Goal: Navigation & Orientation: Find specific page/section

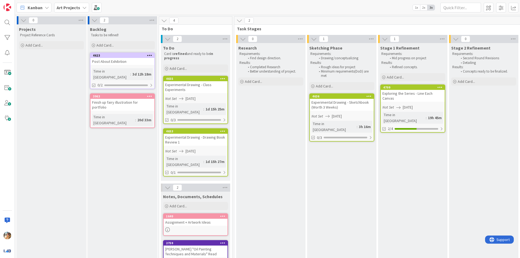
scroll to position [0, 76]
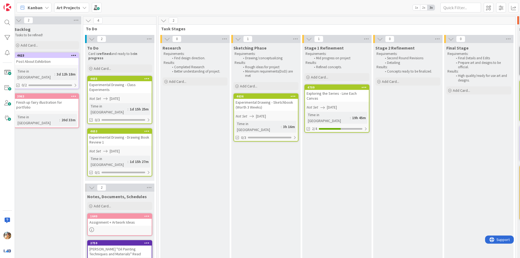
click at [348, 104] on link "4709 Exploring the Series - Line Each Canvas Not Set [DATE] Time in [GEOGRAPHIC…" at bounding box center [336, 109] width 65 height 48
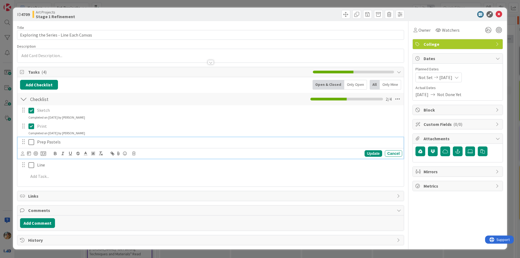
click at [33, 143] on icon at bounding box center [31, 142] width 6 height 7
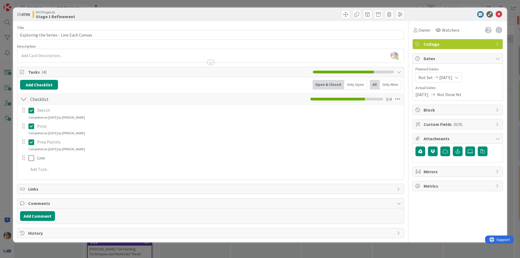
click at [232, 258] on div "ID 4709 Art Projects Stage 1 Refinement Title 39 / 128 Exploring the Series - L…" at bounding box center [260, 129] width 520 height 258
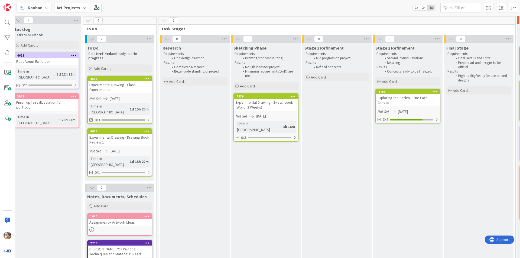
click at [291, 106] on div "Experimental Drawing - Sketchbook (Worth 3 Weeks)" at bounding box center [266, 105] width 64 height 12
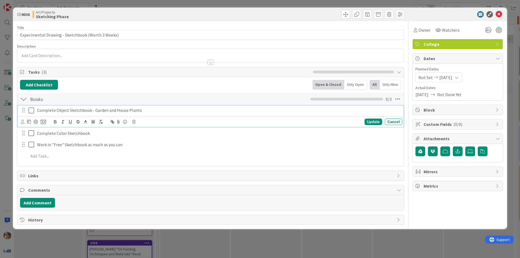
click at [29, 111] on icon at bounding box center [31, 110] width 6 height 7
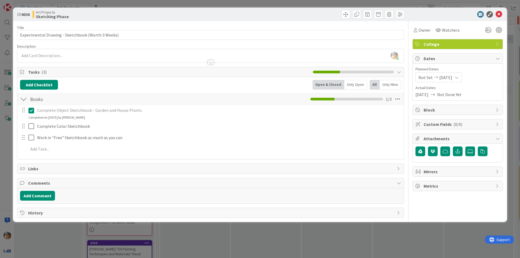
click at [11, 129] on div "ID 4636 Art Projects Sketching Phase Title 49 / 128 Experimental Drawing - Sket…" at bounding box center [260, 129] width 520 height 258
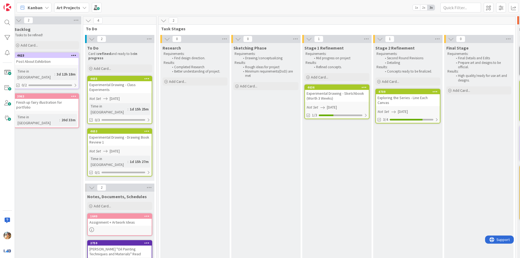
click at [349, 100] on div "Experimental Drawing - Sketchbook (Worth 3 Weeks)" at bounding box center [337, 96] width 64 height 12
